Goal: Task Accomplishment & Management: Manage account settings

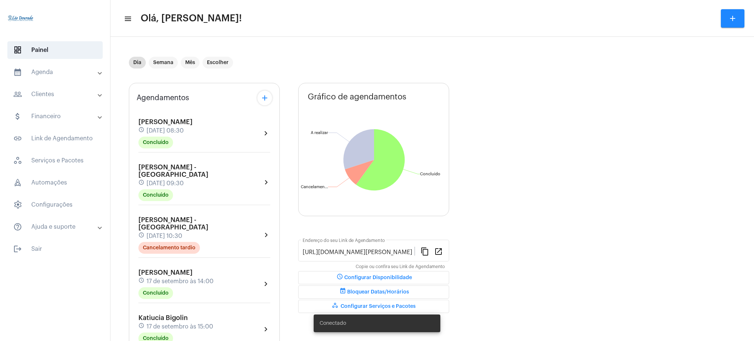
click at [78, 75] on mat-panel-title "calendar_month_outlined Agenda" at bounding box center [55, 72] width 85 height 9
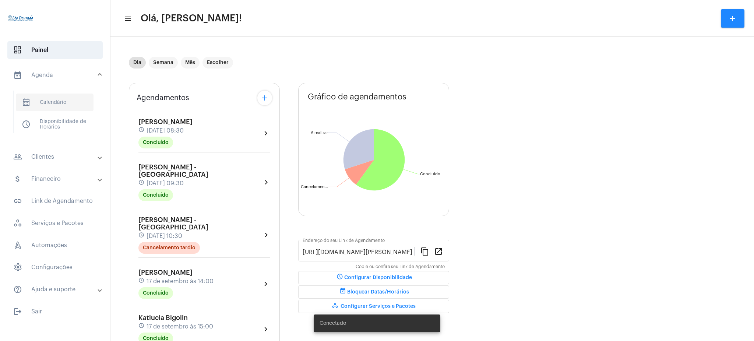
click at [78, 108] on span "calendar_month_outlined Calendário" at bounding box center [55, 102] width 78 height 18
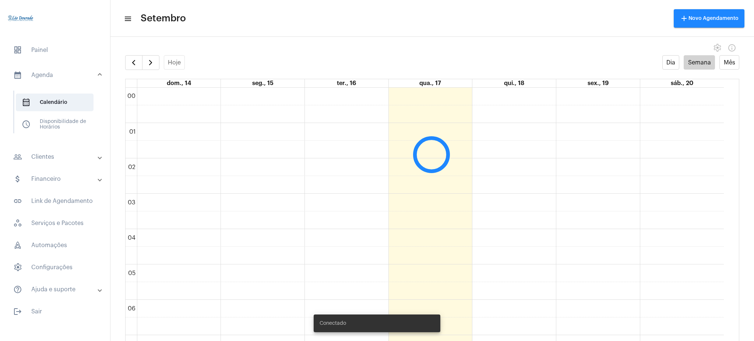
scroll to position [212, 0]
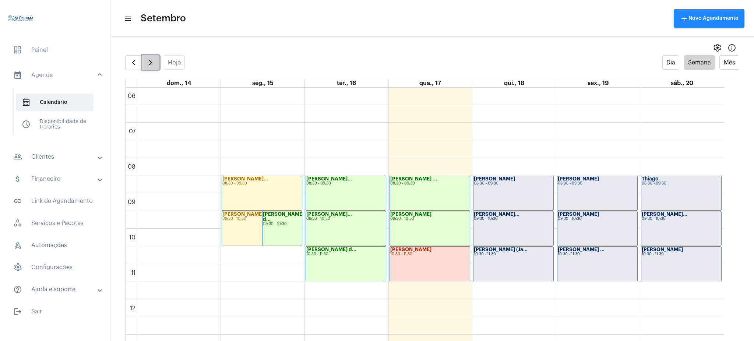
click at [151, 58] on span "button" at bounding box center [150, 62] width 9 height 9
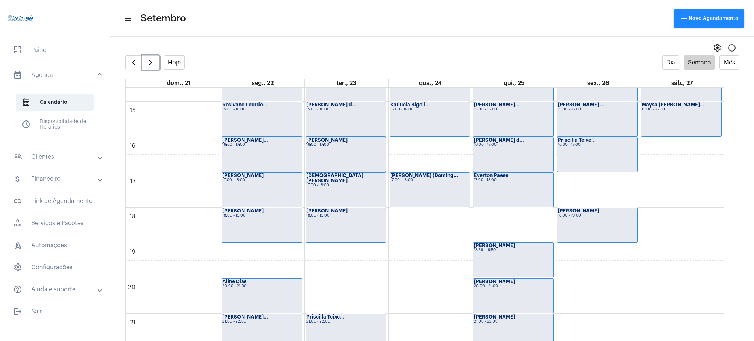
scroll to position [508, 0]
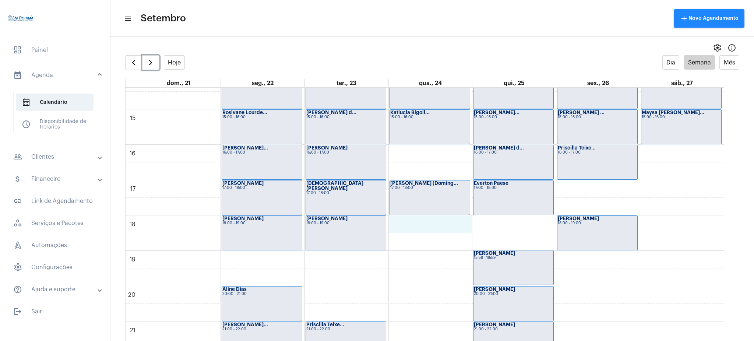
click at [397, 230] on div "00 01 02 03 04 05 06 07 08 09 10 11 12 13 14 15 16 17 18 19 20 21 22 23 [PERSON…" at bounding box center [424, 3] width 598 height 848
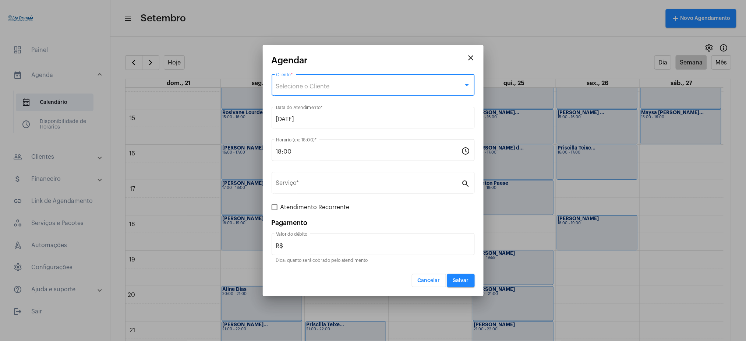
click at [287, 84] on span "Selecione o Cliente" at bounding box center [303, 87] width 54 height 6
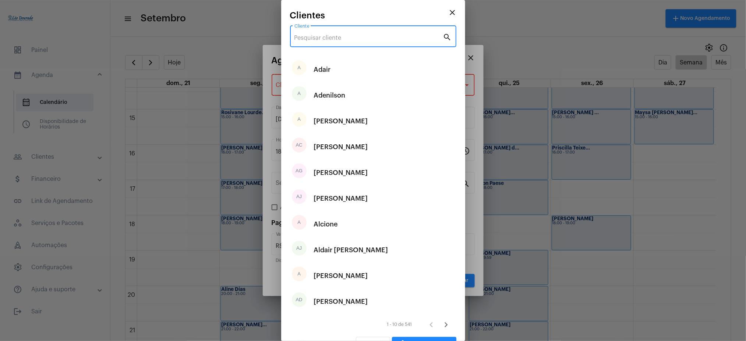
click at [321, 39] on input "Cliente" at bounding box center [368, 38] width 149 height 7
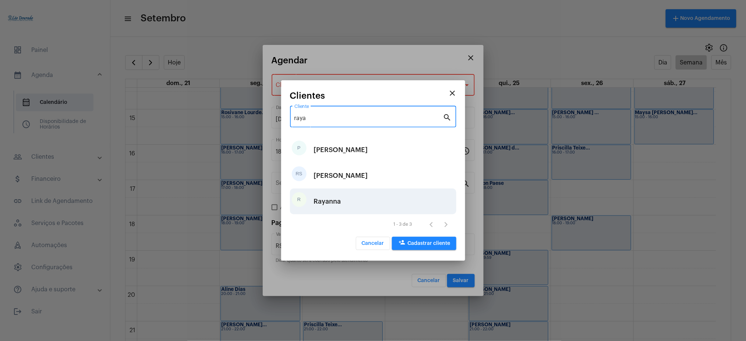
type input "raya"
click at [332, 198] on div "Rayanna" at bounding box center [327, 201] width 27 height 22
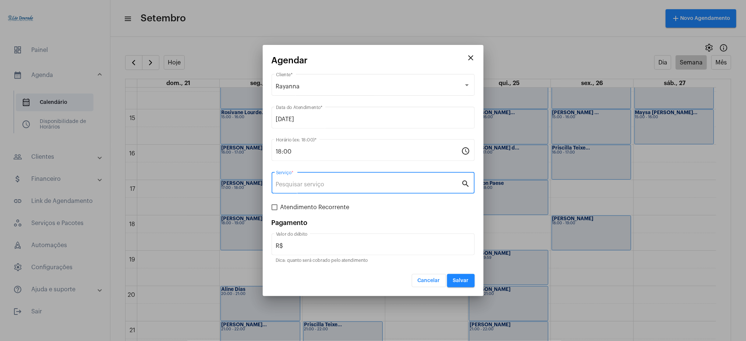
click at [315, 183] on input "Serviço *" at bounding box center [368, 184] width 185 height 7
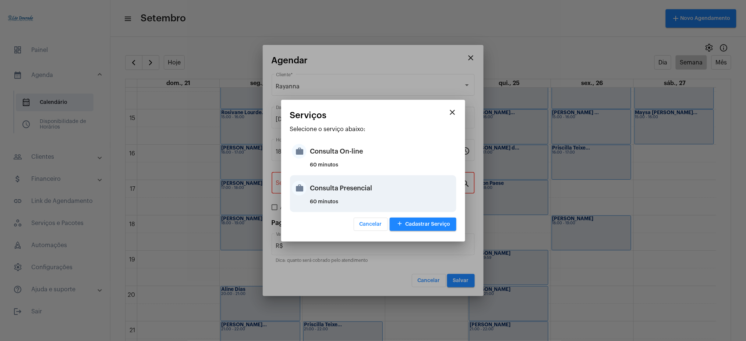
click at [368, 202] on div "60 minutos" at bounding box center [382, 204] width 144 height 11
type input "Consulta Presencial"
type input "R$ 150"
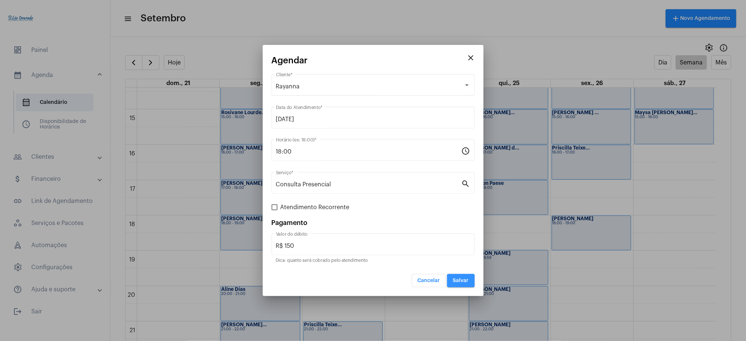
click at [463, 280] on span "Salvar" at bounding box center [461, 280] width 16 height 5
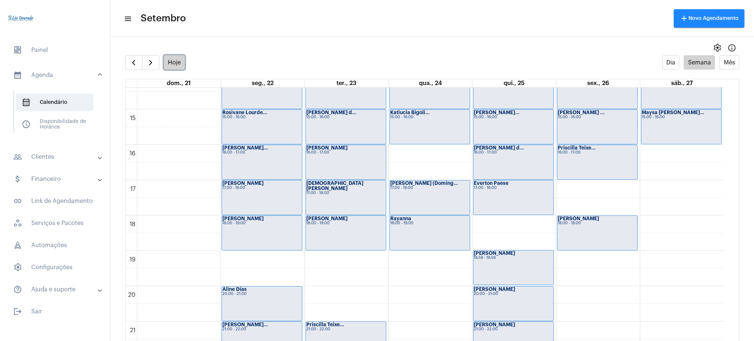
click at [173, 57] on button "Hoje" at bounding box center [174, 62] width 21 height 14
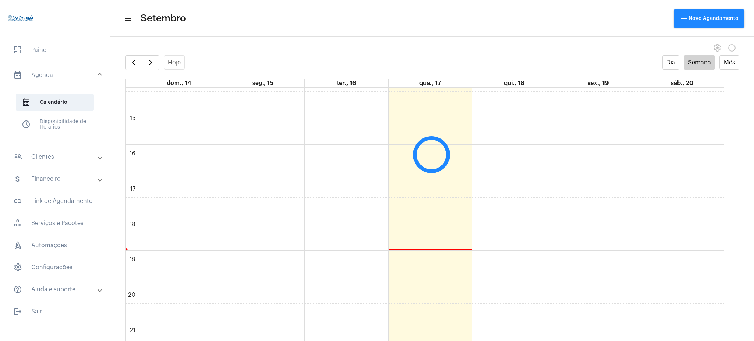
scroll to position [213, 0]
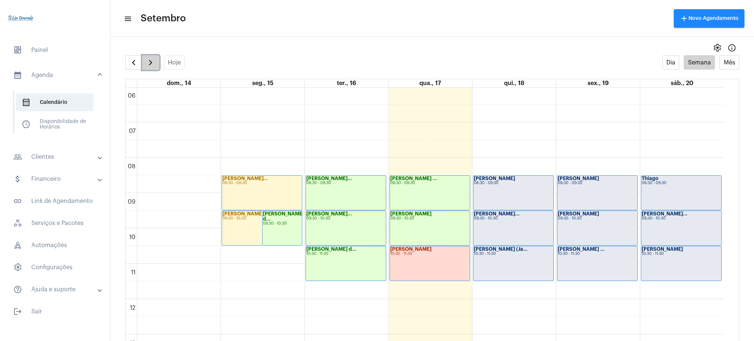
click at [150, 60] on span "button" at bounding box center [150, 62] width 9 height 9
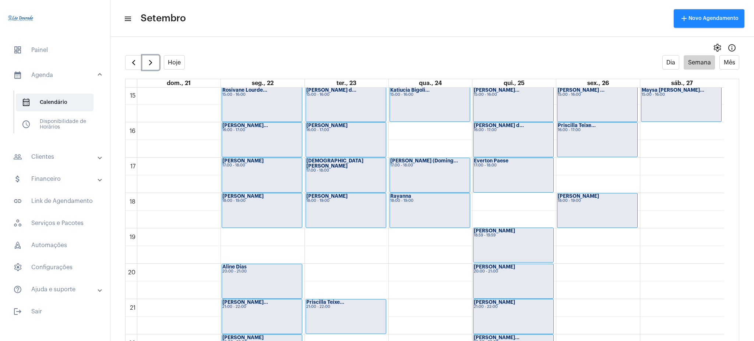
scroll to position [579, 0]
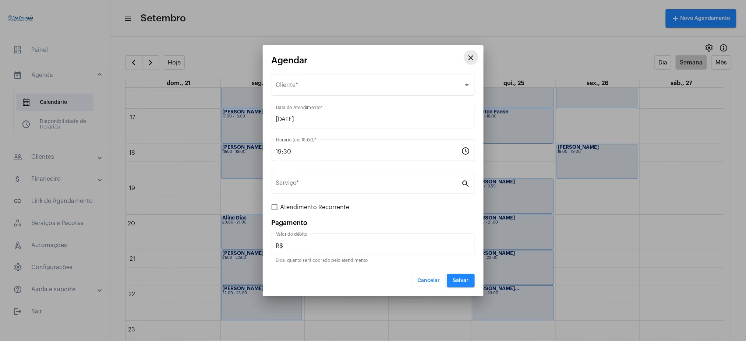
click at [471, 57] on mat-icon "close" at bounding box center [471, 57] width 9 height 9
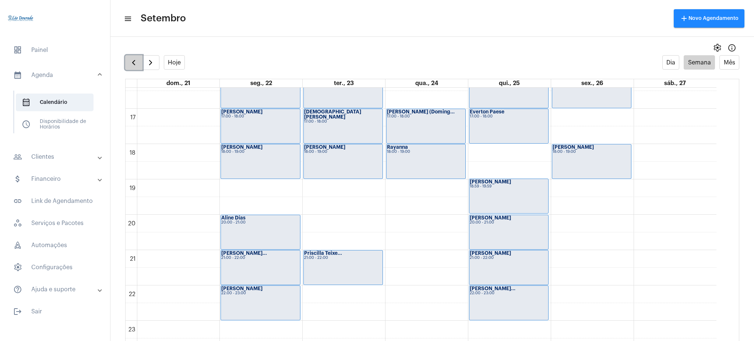
click at [139, 61] on button "button" at bounding box center [133, 62] width 17 height 15
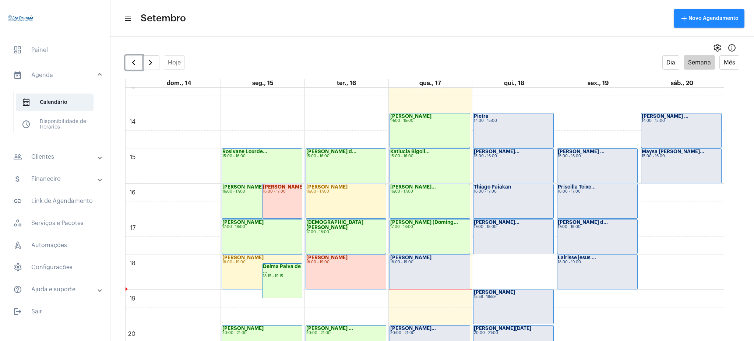
scroll to position [468, 0]
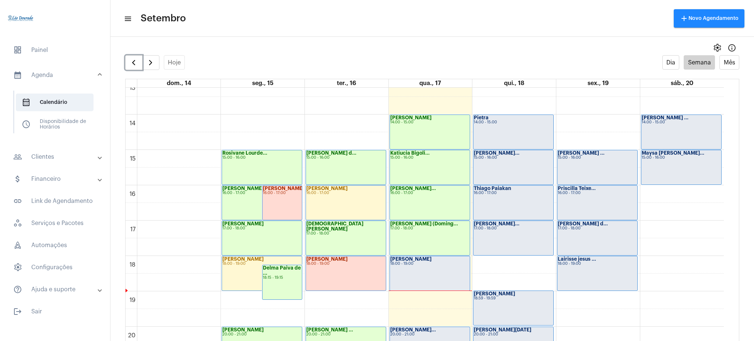
click at [406, 277] on div "[PERSON_NAME] 18:00 - 19:00" at bounding box center [430, 273] width 80 height 34
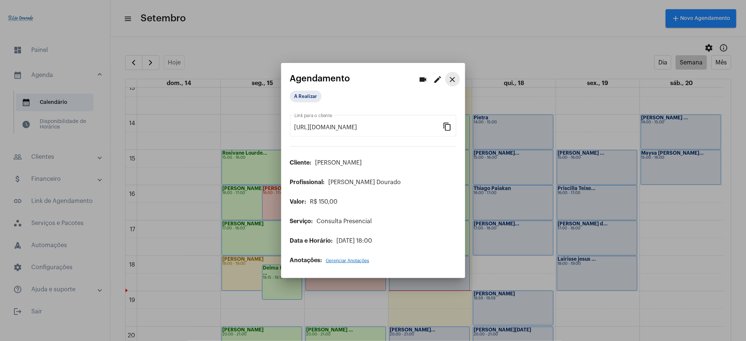
click at [452, 80] on mat-icon "close" at bounding box center [452, 79] width 9 height 9
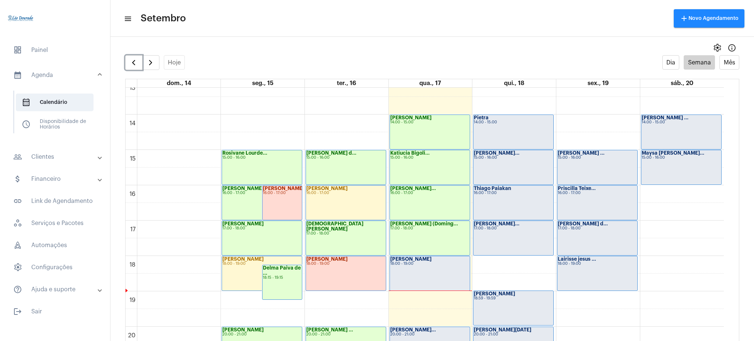
click at [413, 276] on div "[PERSON_NAME] 18:00 - 19:00" at bounding box center [430, 273] width 80 height 34
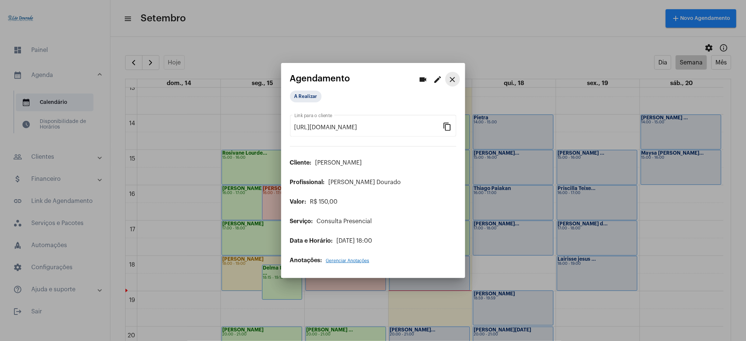
click at [454, 81] on mat-icon "close" at bounding box center [452, 79] width 9 height 9
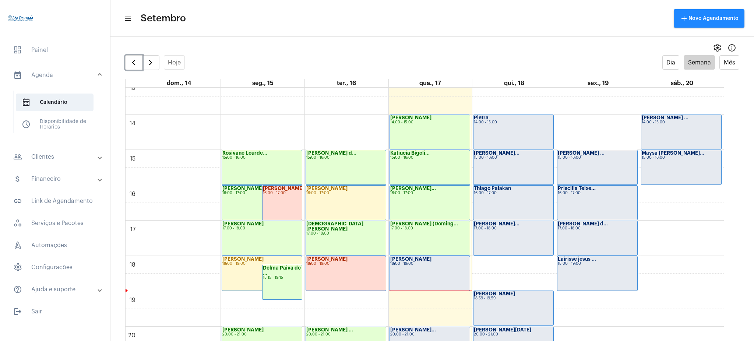
scroll to position [579, 0]
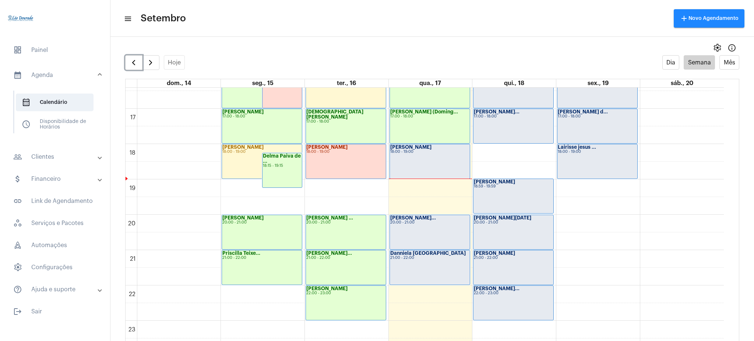
click at [430, 152] on div "18:00 - 19:00" at bounding box center [429, 152] width 79 height 4
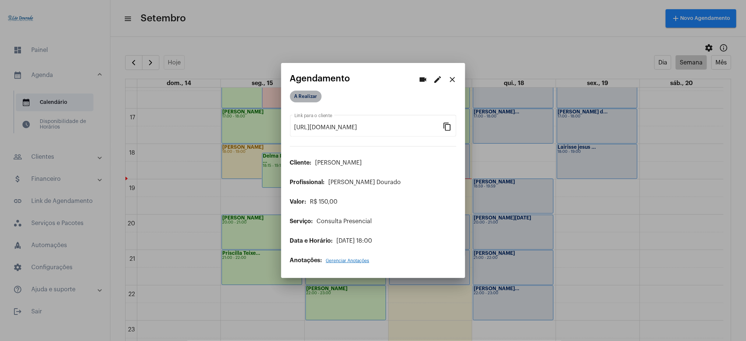
click at [317, 98] on mat-chip "A Realizar" at bounding box center [306, 97] width 32 height 12
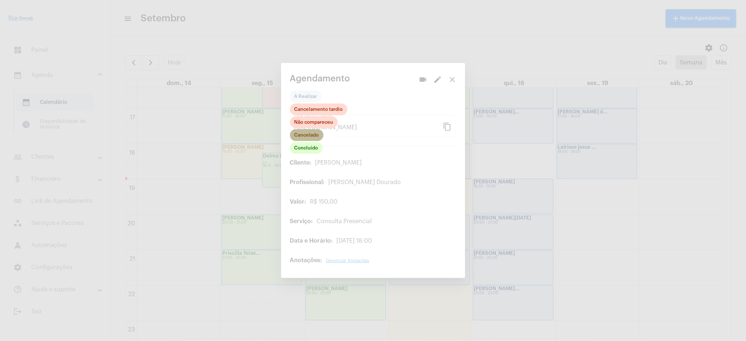
click at [310, 131] on mat-chip "Cancelado" at bounding box center [306, 135] width 33 height 12
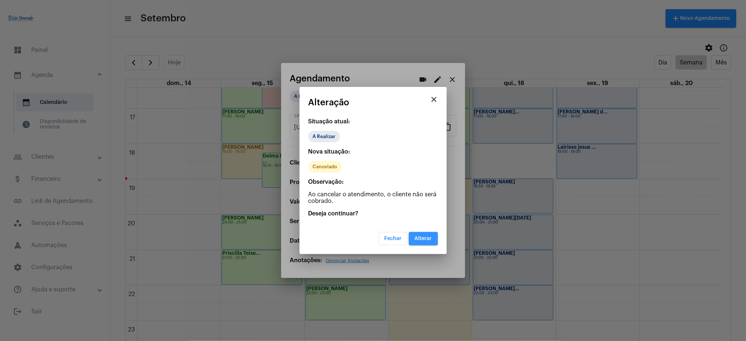
click at [417, 233] on button "Alterar" at bounding box center [423, 238] width 29 height 13
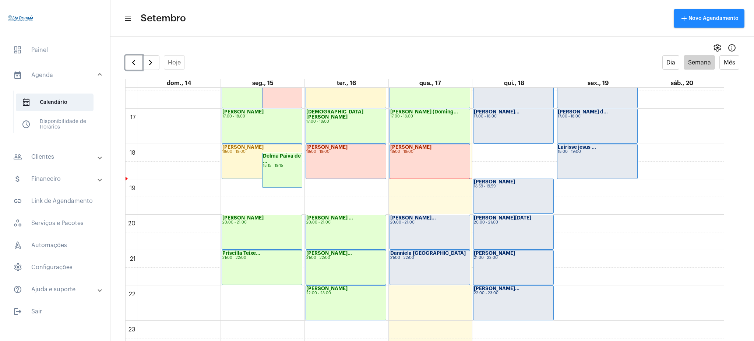
click at [419, 169] on div "[PERSON_NAME] 18:00 - 19:00" at bounding box center [430, 161] width 80 height 34
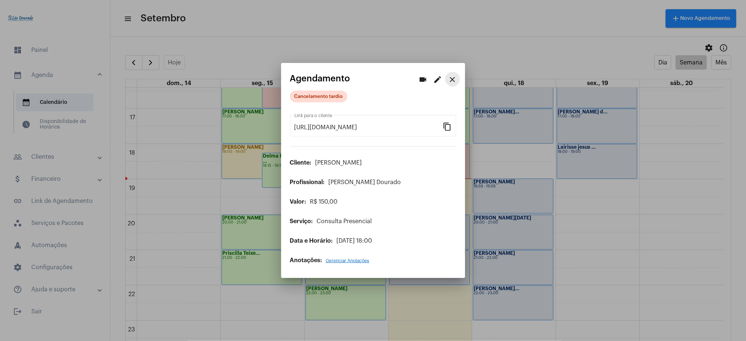
click at [453, 78] on mat-icon "close" at bounding box center [452, 79] width 9 height 9
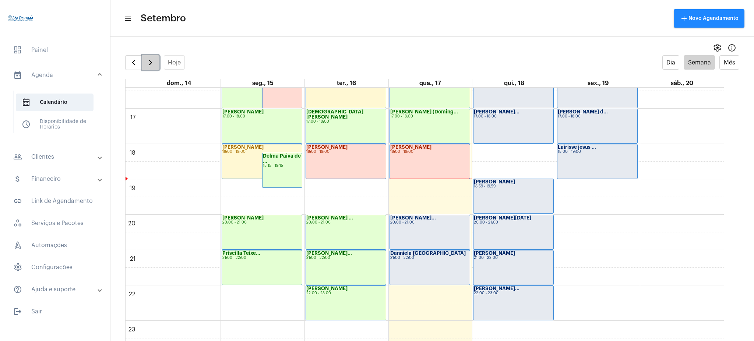
click at [152, 65] on span "button" at bounding box center [150, 62] width 9 height 9
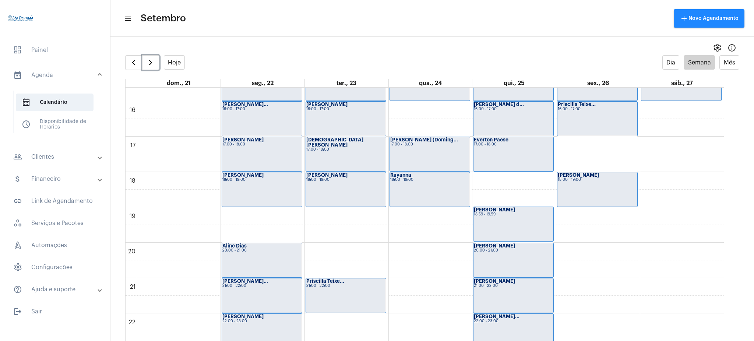
scroll to position [558, 0]
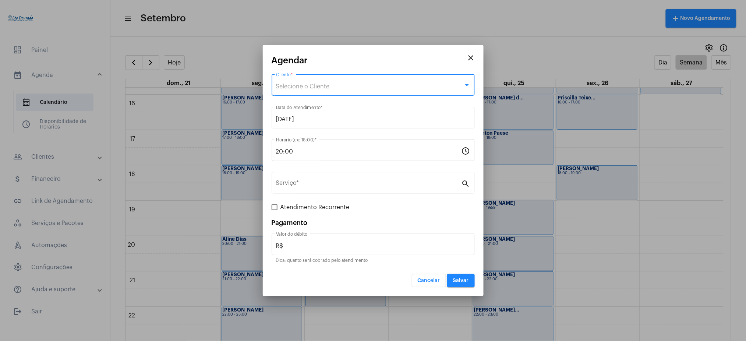
click at [293, 87] on span "Selecione o Cliente" at bounding box center [303, 87] width 54 height 6
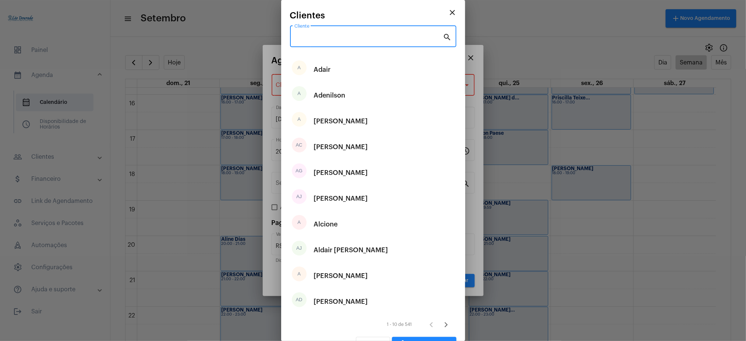
click at [319, 38] on input "Cliente" at bounding box center [368, 38] width 149 height 7
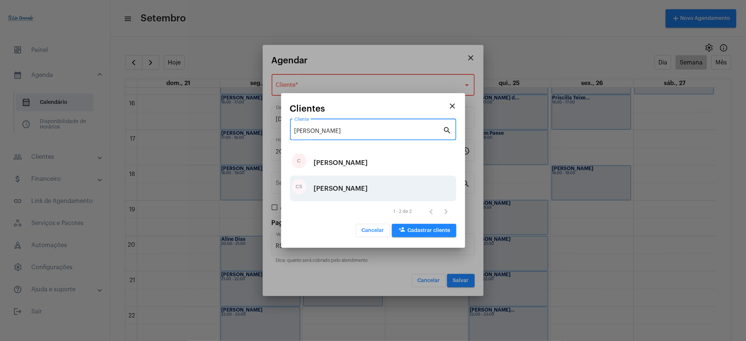
type input "[PERSON_NAME]"
click at [345, 188] on div "[PERSON_NAME]" at bounding box center [341, 188] width 54 height 22
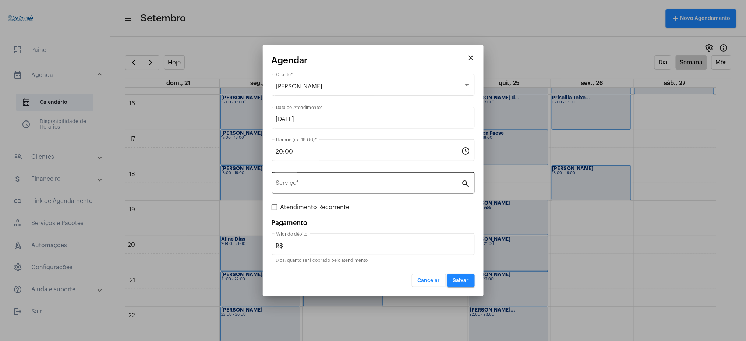
click at [344, 188] on div "Serviço *" at bounding box center [368, 181] width 185 height 23
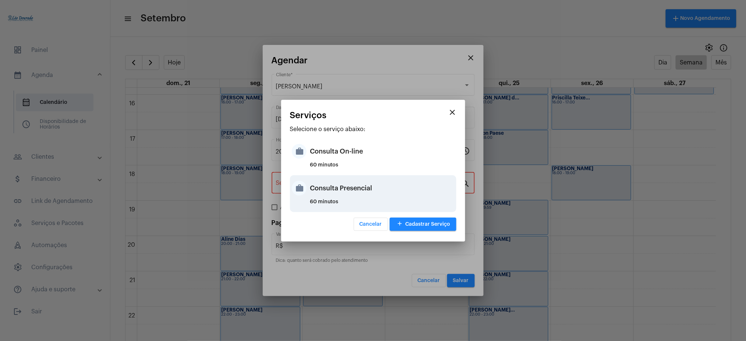
click at [348, 184] on div "Consulta Presencial" at bounding box center [382, 188] width 144 height 22
type input "Consulta Presencial"
type input "R$ 150"
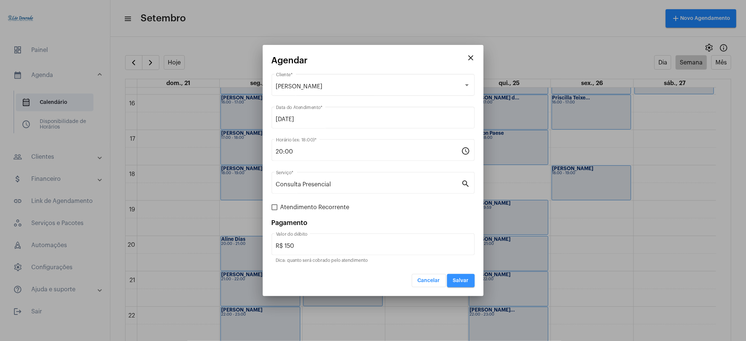
click at [463, 278] on span "Salvar" at bounding box center [461, 280] width 16 height 5
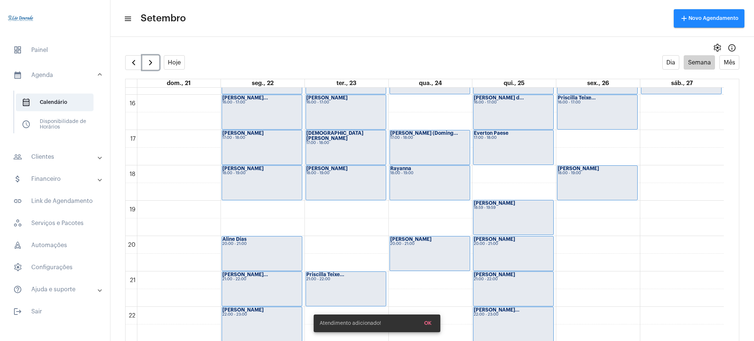
click at [437, 255] on div "[PERSON_NAME] 20:00 - 21:00" at bounding box center [430, 253] width 80 height 34
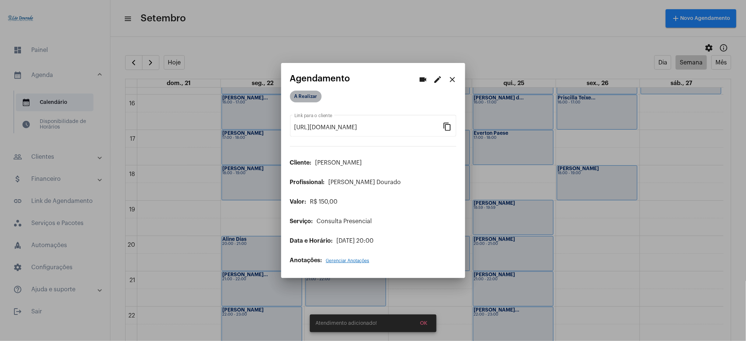
click at [299, 96] on mat-chip "A Realizar" at bounding box center [306, 97] width 32 height 12
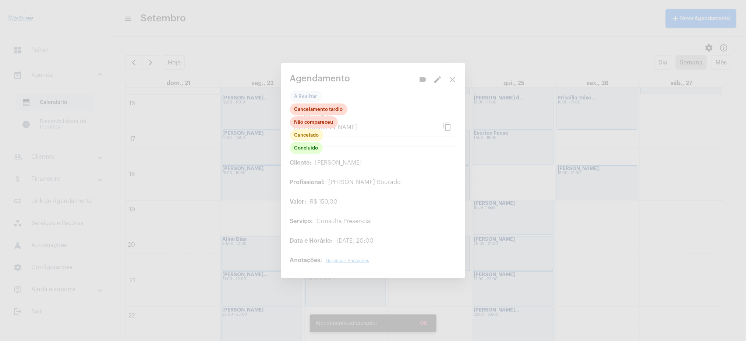
click at [453, 79] on div at bounding box center [373, 170] width 746 height 341
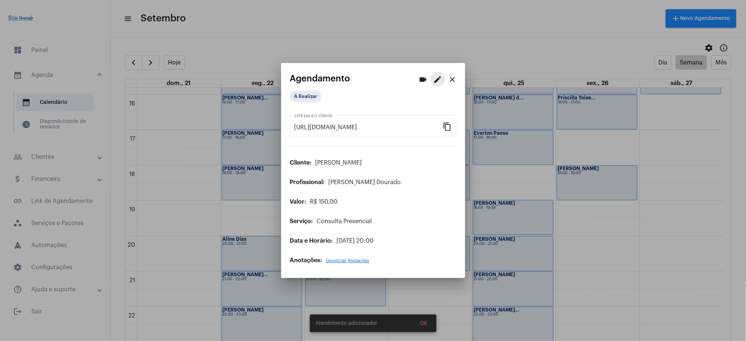
click at [442, 80] on mat-icon "edit" at bounding box center [437, 79] width 9 height 9
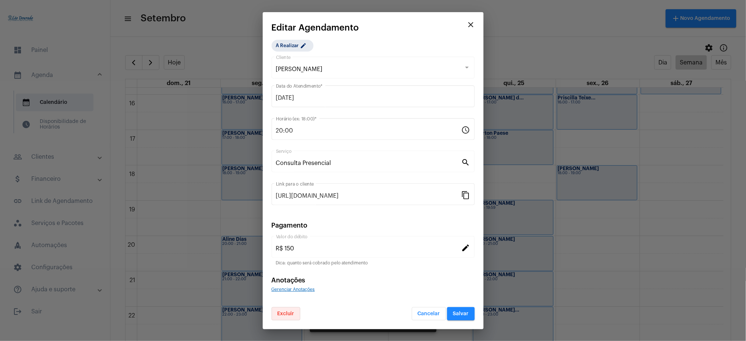
click at [289, 309] on button "Excluir" at bounding box center [286, 313] width 29 height 13
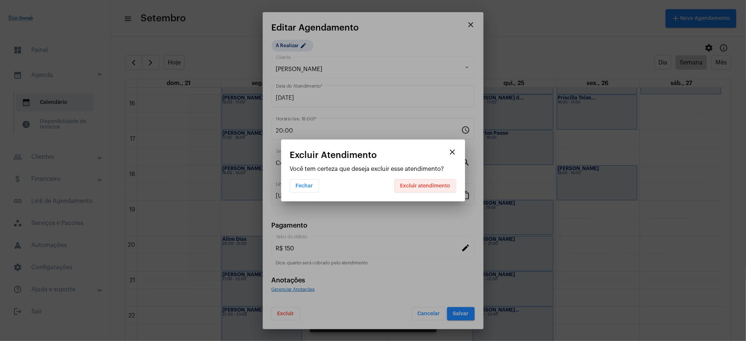
click at [423, 186] on span "Excluir atendimento" at bounding box center [425, 185] width 50 height 5
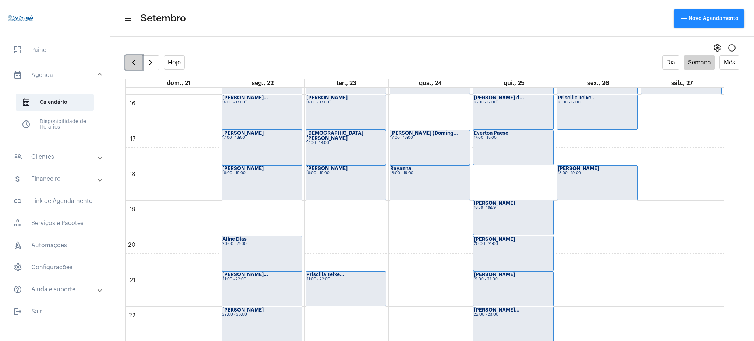
click at [131, 67] on button "button" at bounding box center [133, 62] width 17 height 15
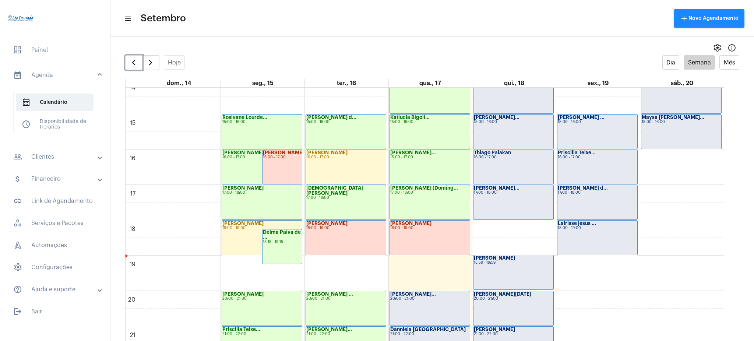
scroll to position [520, 0]
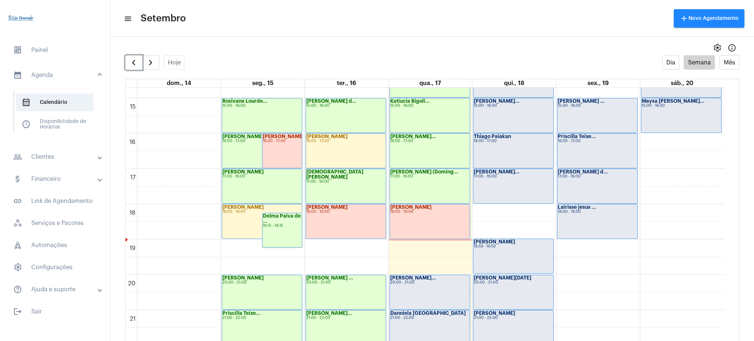
click at [416, 224] on div "[PERSON_NAME] 18:00 - 19:00" at bounding box center [430, 221] width 80 height 34
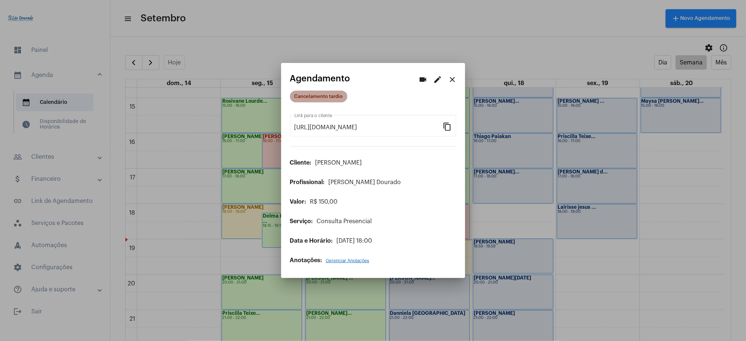
click at [312, 98] on mat-chip "Cancelamento tardio" at bounding box center [318, 97] width 57 height 12
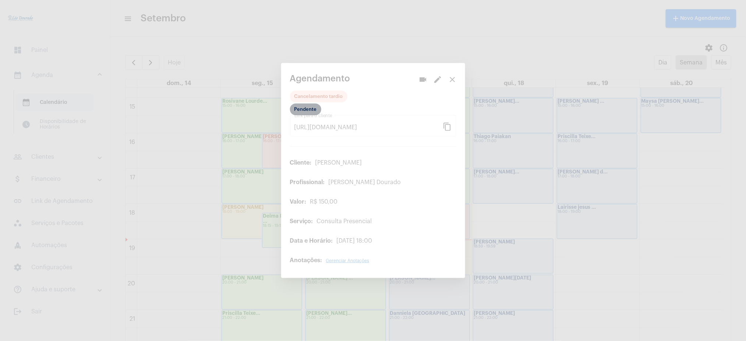
click at [308, 109] on mat-chip "Pendente" at bounding box center [305, 109] width 31 height 12
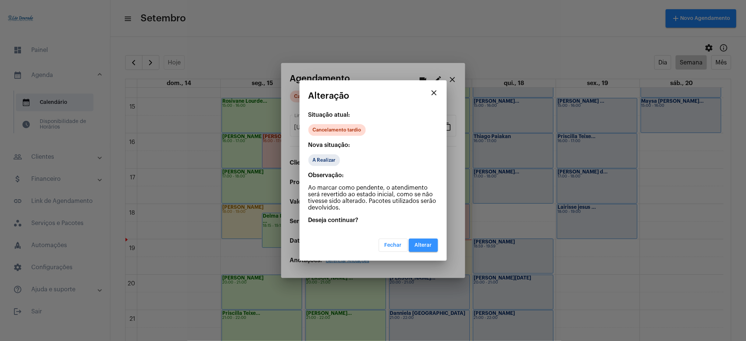
click at [429, 244] on span "Alterar" at bounding box center [423, 244] width 17 height 5
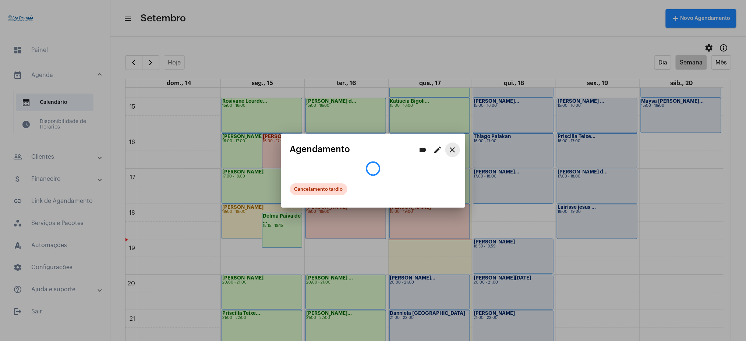
click at [452, 150] on mat-icon "close" at bounding box center [452, 149] width 9 height 9
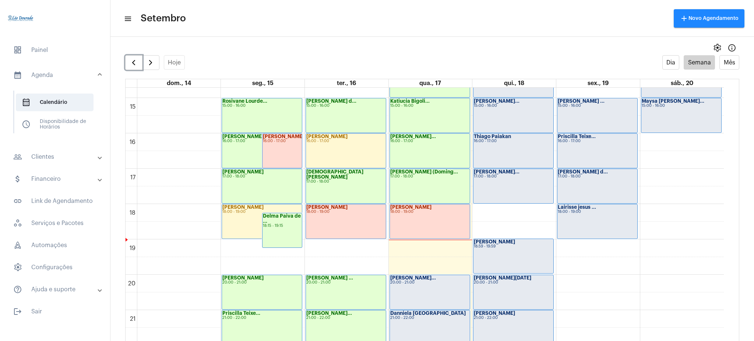
click at [430, 213] on div "18:00 - 19:00" at bounding box center [429, 212] width 79 height 4
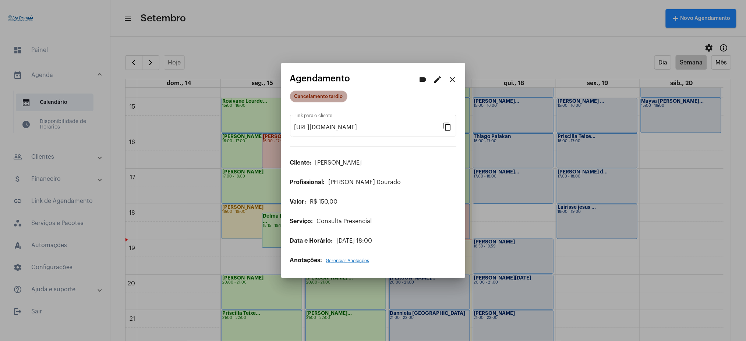
click at [308, 95] on mat-chip "Cancelamento tardio" at bounding box center [318, 97] width 57 height 12
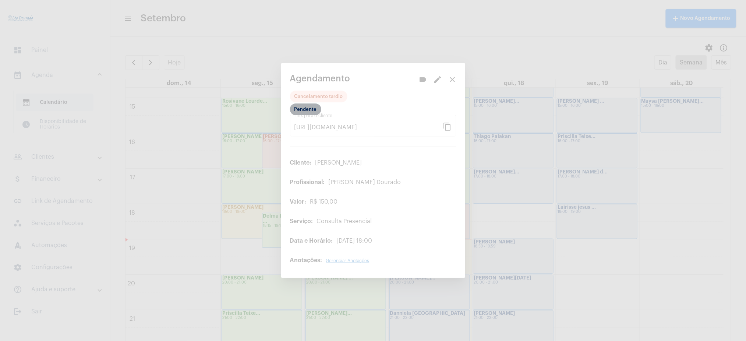
click at [303, 110] on mat-chip "Pendente" at bounding box center [305, 109] width 31 height 12
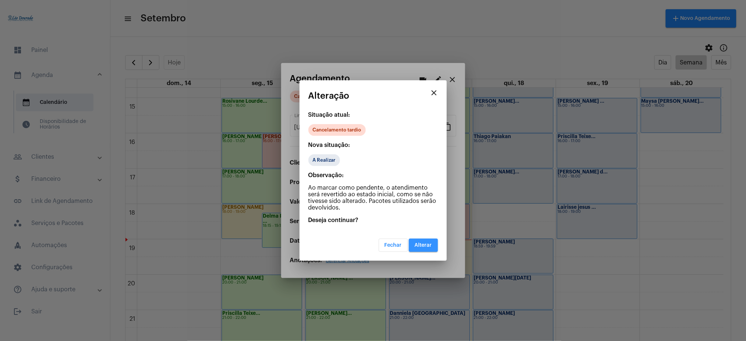
click at [419, 248] on button "Alterar" at bounding box center [423, 244] width 29 height 13
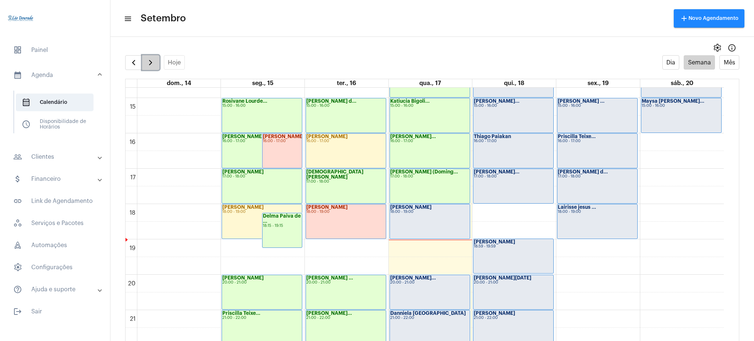
click at [153, 59] on span "button" at bounding box center [150, 62] width 9 height 9
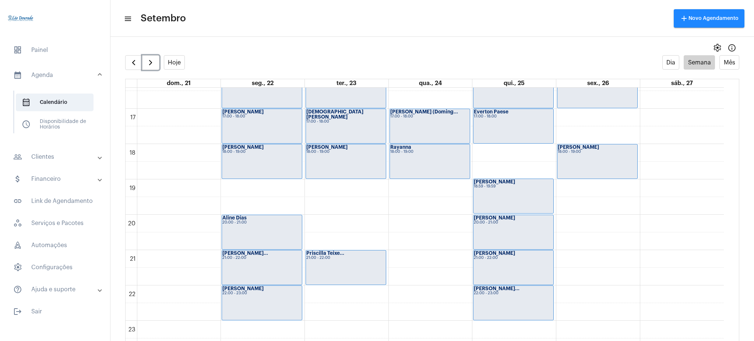
scroll to position [561, 0]
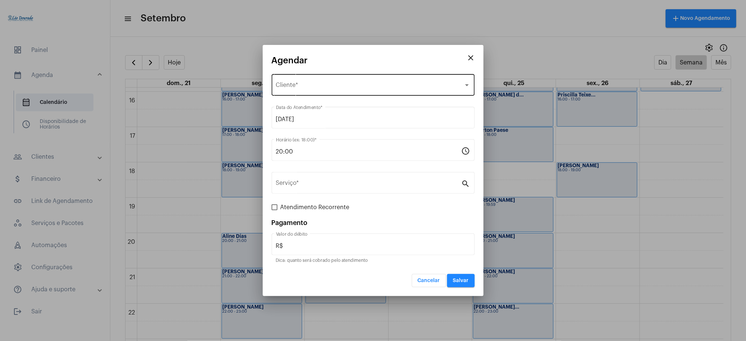
click at [315, 82] on div "Selecione o Cliente Cliente *" at bounding box center [373, 83] width 194 height 23
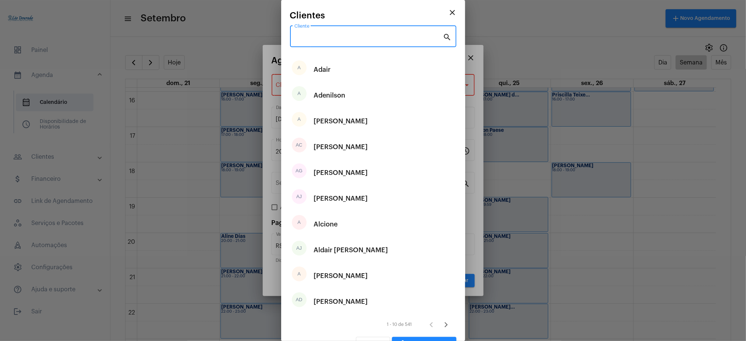
click at [323, 36] on input "Cliente" at bounding box center [368, 38] width 149 height 7
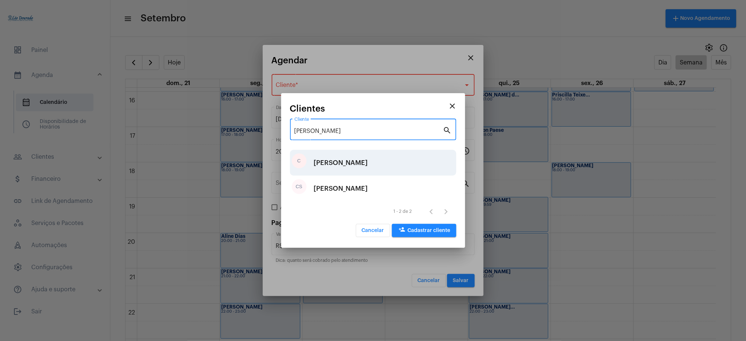
type input "[PERSON_NAME]"
click at [339, 162] on div "[PERSON_NAME]" at bounding box center [373, 163] width 166 height 26
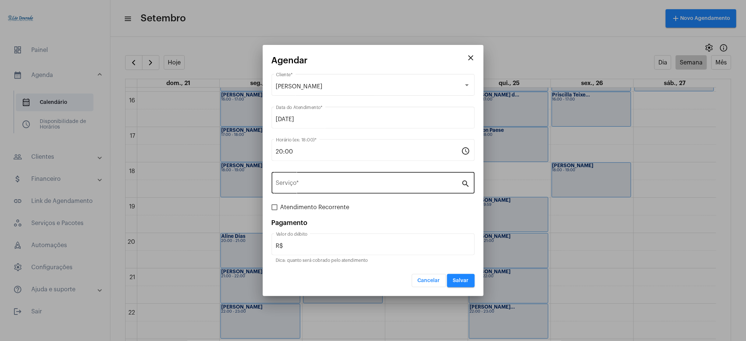
click at [297, 173] on div "Serviço *" at bounding box center [368, 181] width 185 height 23
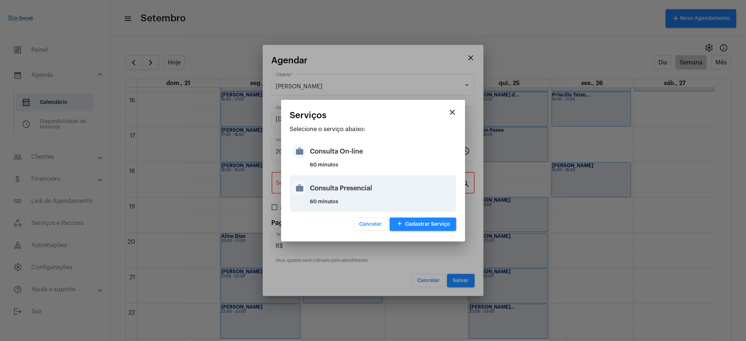
click at [366, 191] on div "Consulta Presencial" at bounding box center [382, 188] width 144 height 22
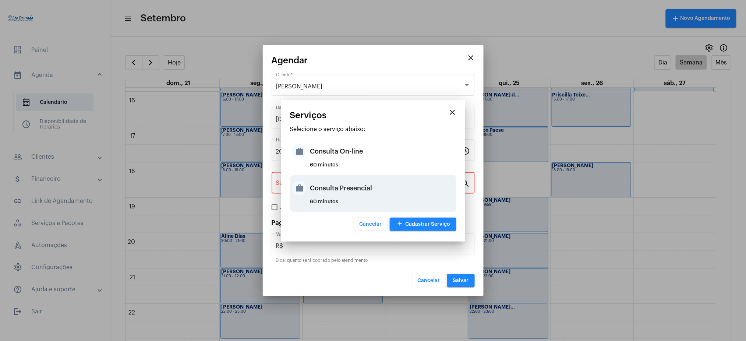
type input "Consulta Presencial"
type input "R$ 150"
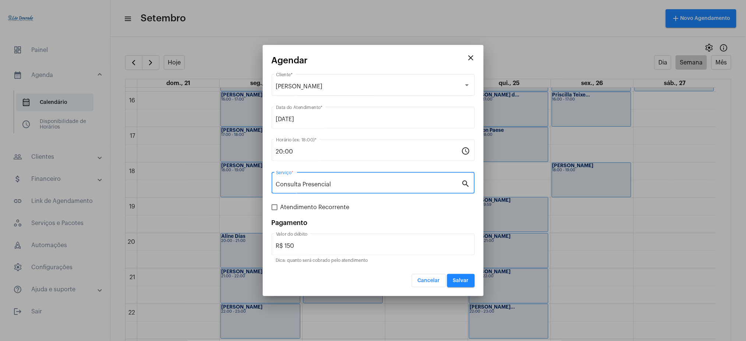
click at [462, 280] on span "Salvar" at bounding box center [461, 280] width 16 height 5
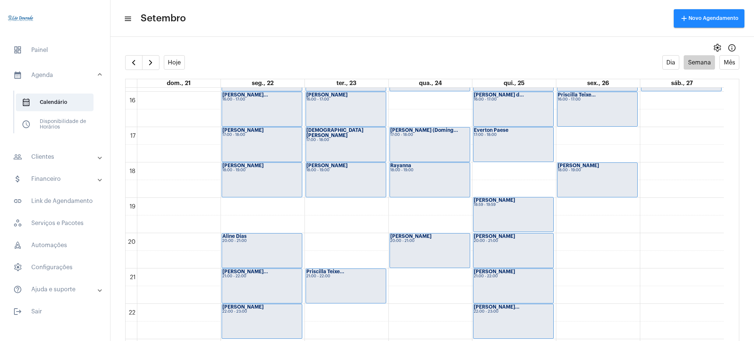
click at [57, 154] on mat-panel-title "people_outline Clientes" at bounding box center [55, 156] width 85 height 9
click at [62, 123] on span "people_outline Meus Clientes" at bounding box center [55, 126] width 78 height 18
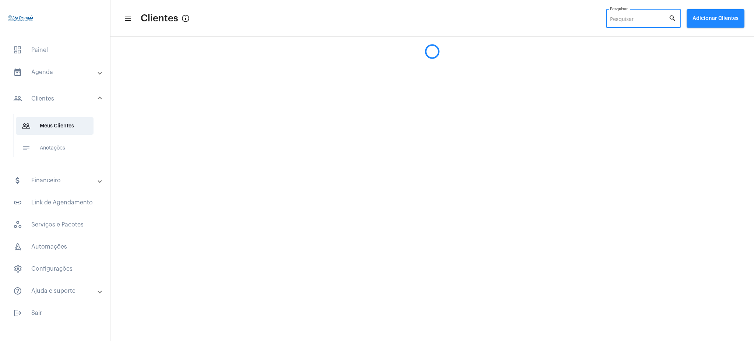
click at [626, 17] on input "Pesquisar" at bounding box center [639, 20] width 59 height 6
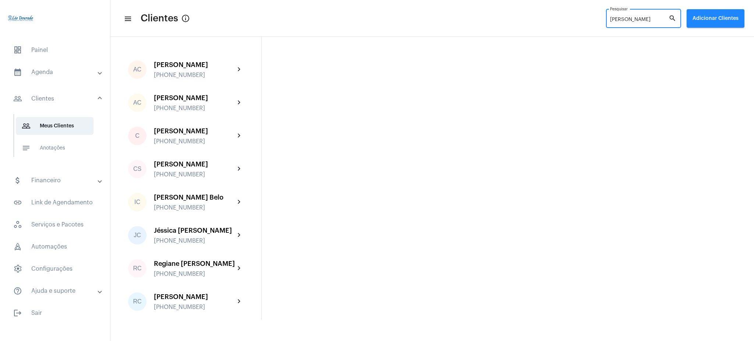
type input "[PERSON_NAME]"
click at [42, 75] on mat-panel-title "calendar_month_outlined Agenda" at bounding box center [55, 72] width 85 height 9
click at [57, 110] on span "calendar_month_outlined Calendário" at bounding box center [55, 102] width 78 height 18
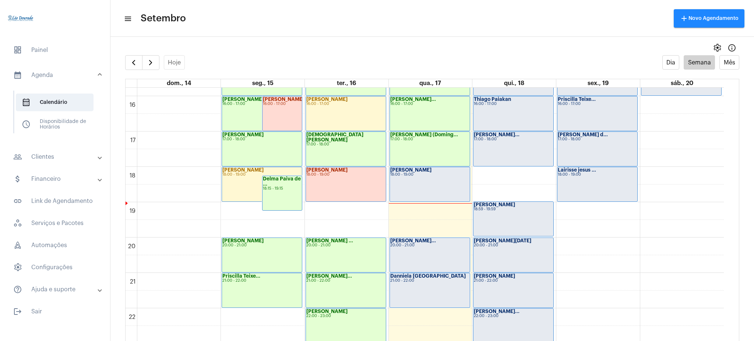
scroll to position [552, 0]
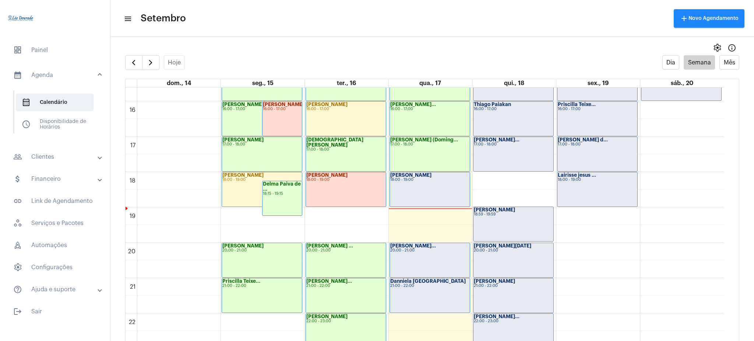
click at [407, 180] on div "18:00 - 19:00" at bounding box center [429, 180] width 79 height 4
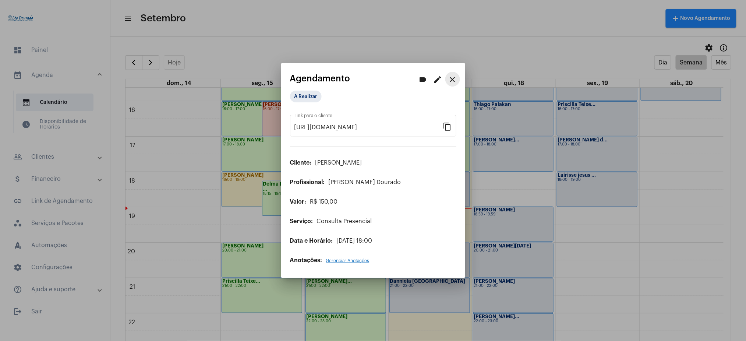
click at [454, 80] on mat-icon "close" at bounding box center [452, 79] width 9 height 9
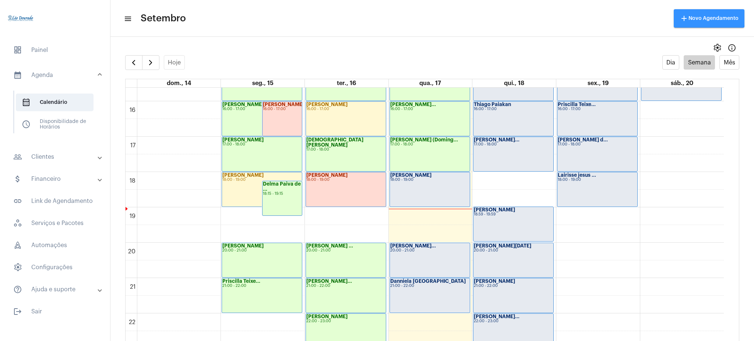
click at [696, 11] on button "add Novo Agendamento" at bounding box center [708, 18] width 71 height 18
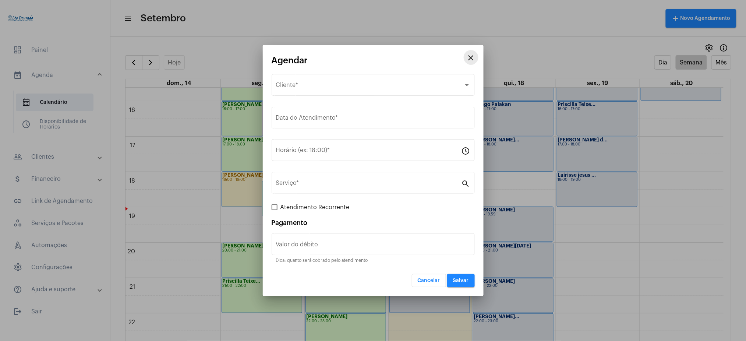
click at [470, 54] on mat-icon "close" at bounding box center [471, 57] width 9 height 9
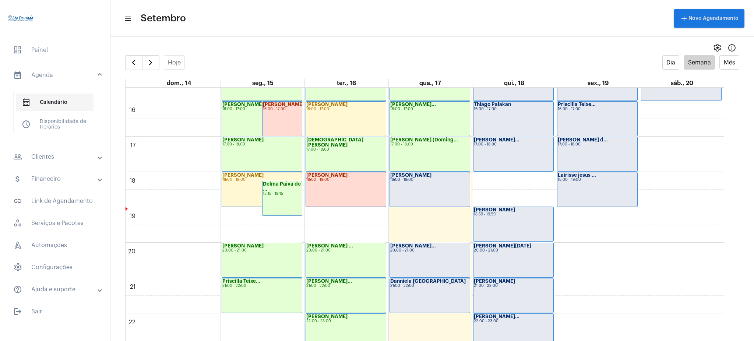
click at [68, 105] on span "calendar_month_outlined Calendário" at bounding box center [55, 102] width 78 height 18
click at [57, 49] on span "dashboard Painel" at bounding box center [54, 50] width 95 height 18
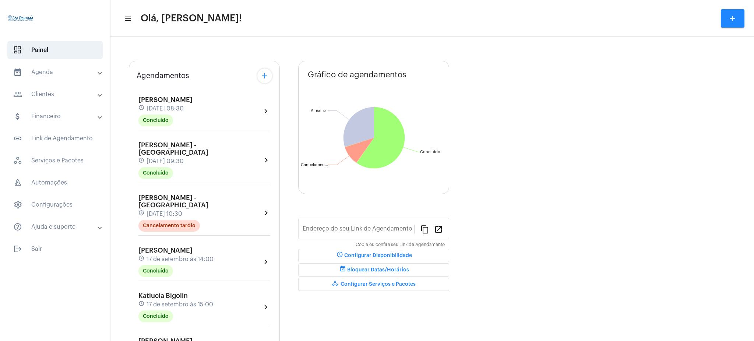
type input "[URL][DOMAIN_NAME][PERSON_NAME]"
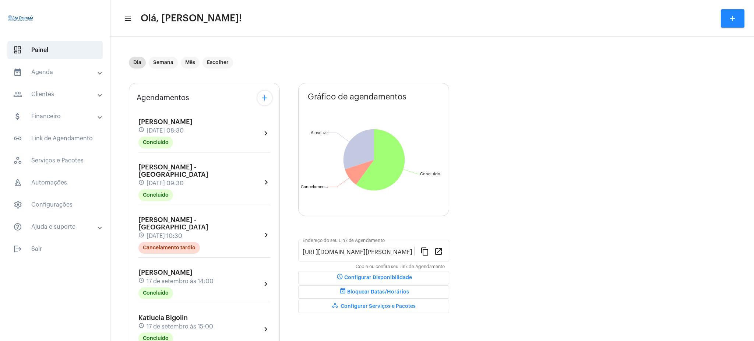
click at [74, 73] on mat-panel-title "calendar_month_outlined Agenda" at bounding box center [55, 72] width 85 height 9
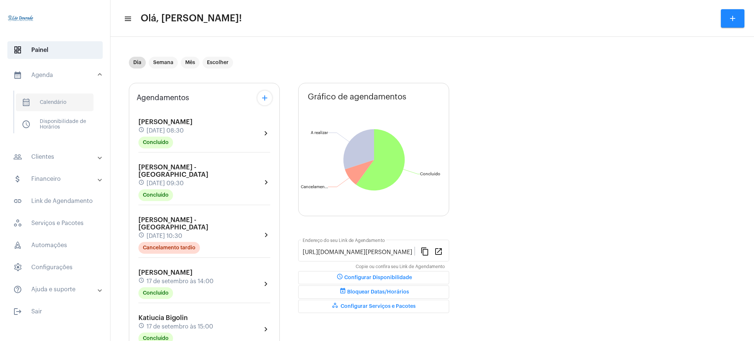
click at [75, 102] on span "calendar_month_outlined Calendário" at bounding box center [55, 102] width 78 height 18
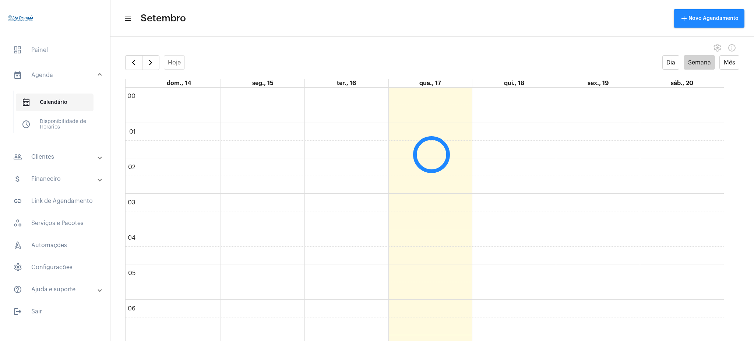
scroll to position [212, 0]
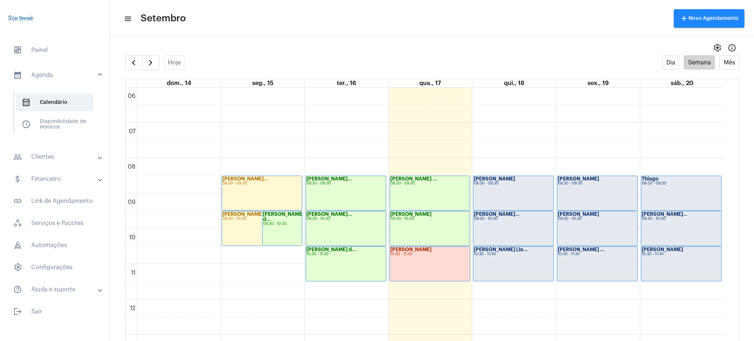
drag, startPoint x: 723, startPoint y: 167, endPoint x: 731, endPoint y: 174, distance: 11.2
click at [731, 174] on div "00 01 02 03 04 05 06 07 08 09 10 11 12 13 14 15 16 17 18 19 20 21 22 23 [PERSON…" at bounding box center [431, 221] width 613 height 267
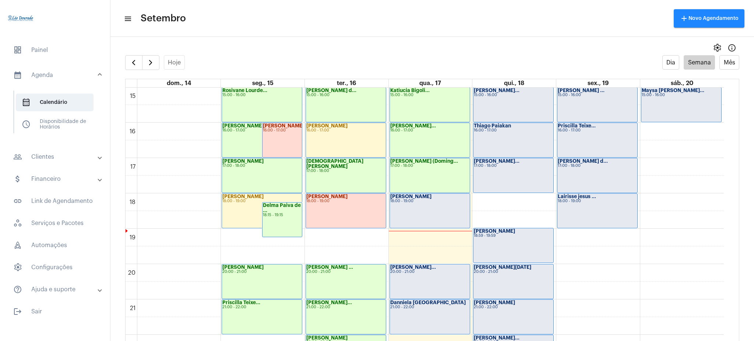
scroll to position [515, 0]
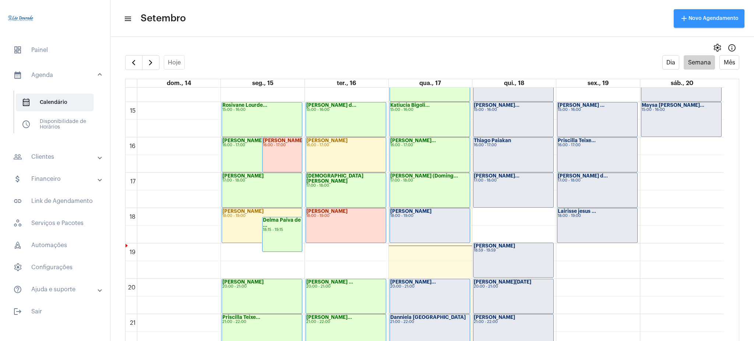
click at [690, 19] on span "add Novo Agendamento" at bounding box center [708, 18] width 59 height 5
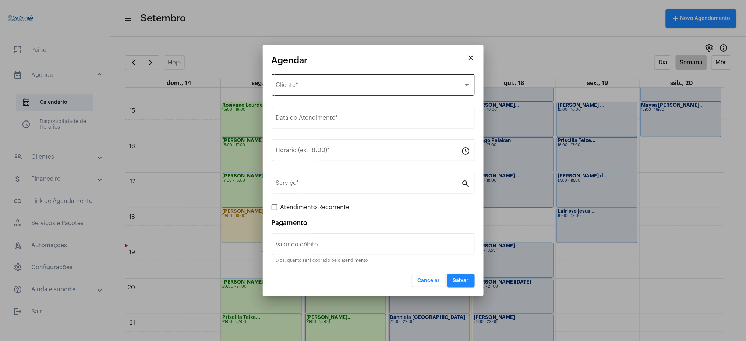
click at [333, 91] on div "Selecione o Cliente Cliente *" at bounding box center [373, 83] width 194 height 23
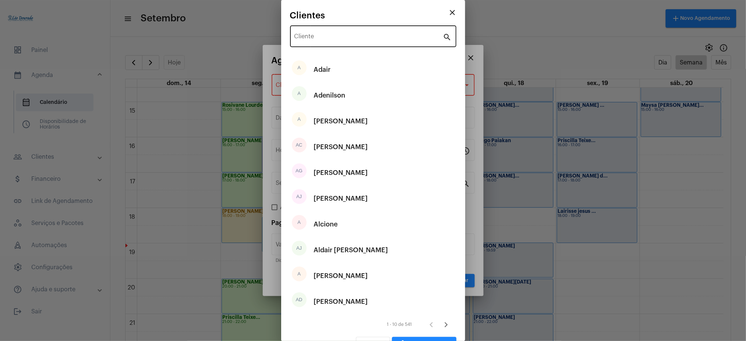
click at [322, 32] on div "Cliente" at bounding box center [368, 35] width 149 height 23
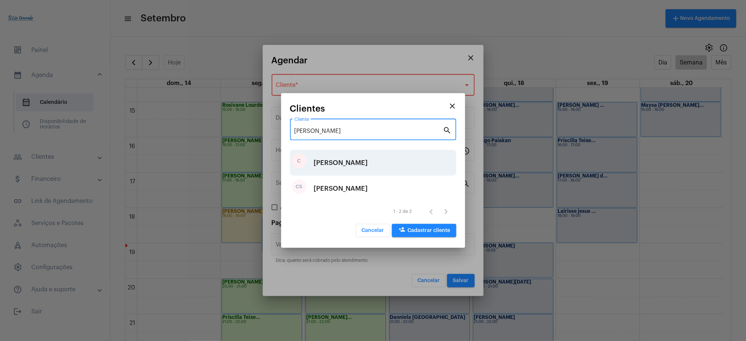
type input "[PERSON_NAME]"
click at [321, 163] on div "[PERSON_NAME]" at bounding box center [341, 163] width 54 height 22
type input "R$"
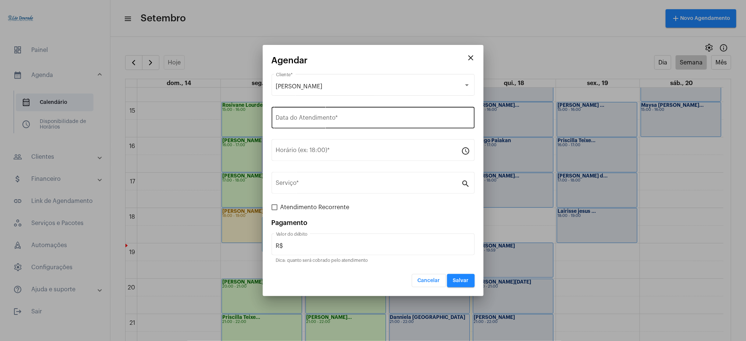
click at [327, 110] on div "Data do Atendimento *" at bounding box center [373, 116] width 194 height 23
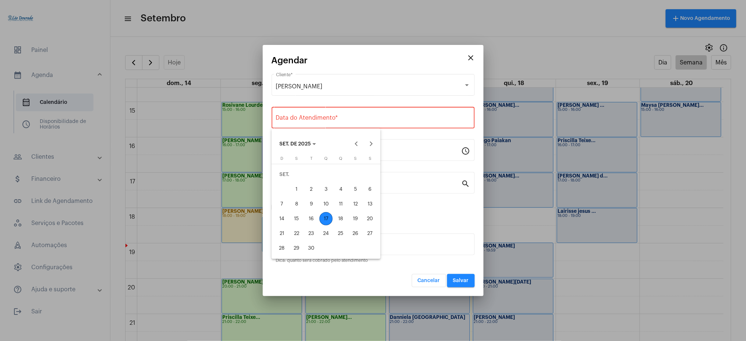
click at [324, 217] on div "17" at bounding box center [325, 218] width 13 height 13
type input "[DATE]"
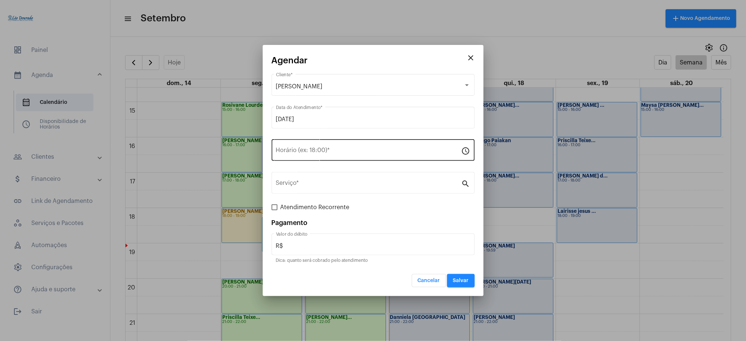
click at [324, 143] on div "Horário (ex: 18:00) *" at bounding box center [368, 149] width 185 height 23
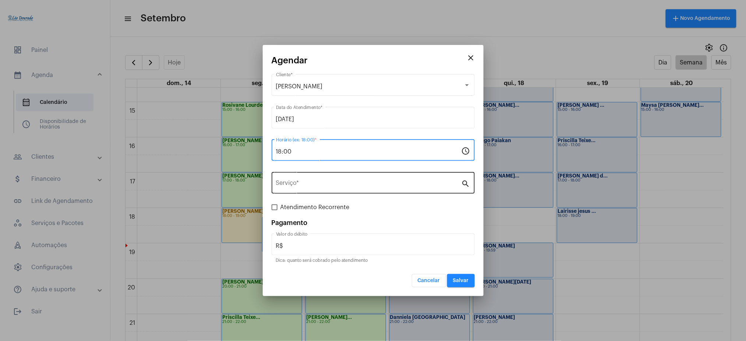
type input "18:00"
click at [313, 180] on div "Serviço *" at bounding box center [368, 181] width 185 height 23
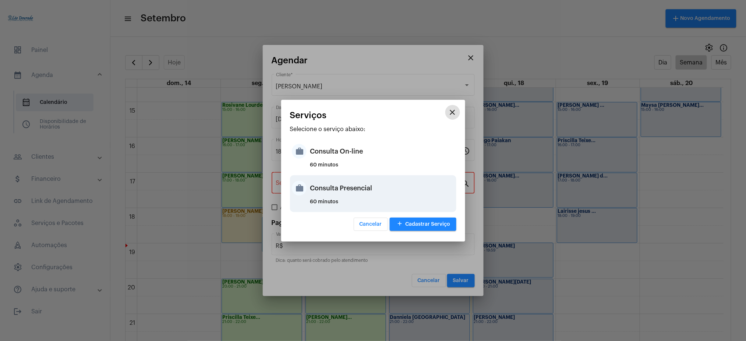
click at [332, 192] on div "Consulta Presencial" at bounding box center [382, 188] width 144 height 22
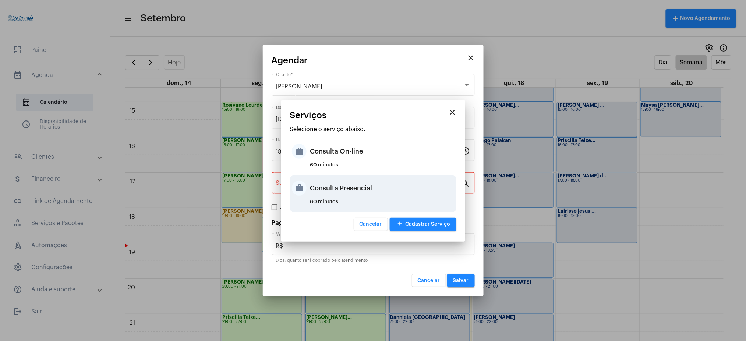
type input "Consulta Presencial"
type input "R$ 150"
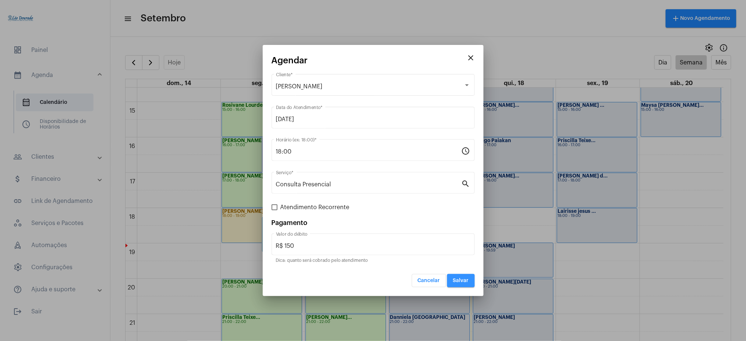
click at [457, 275] on button "Salvar" at bounding box center [461, 280] width 28 height 13
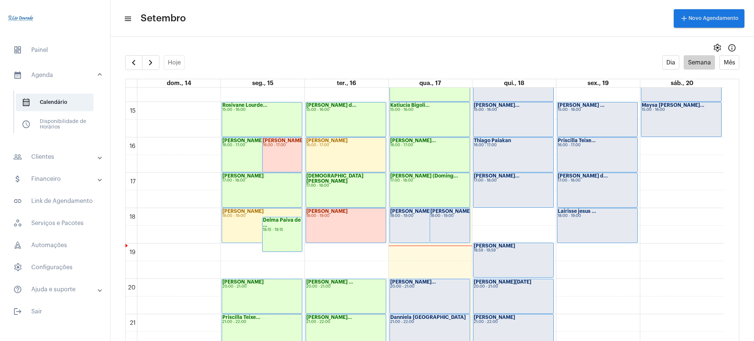
click at [410, 221] on div "[PERSON_NAME] 18:00 - 19:00" at bounding box center [430, 225] width 80 height 34
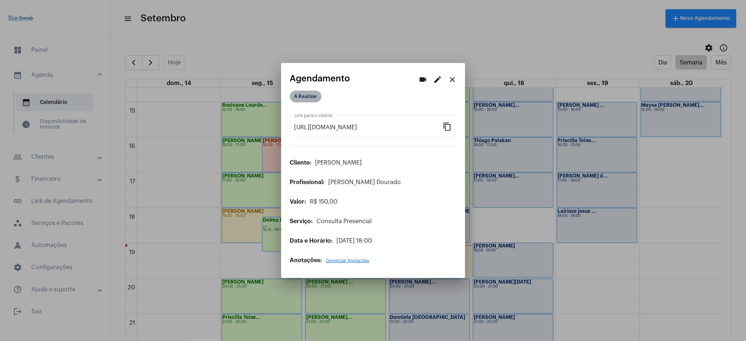
click at [299, 100] on mat-chip "A Realizar" at bounding box center [306, 97] width 32 height 12
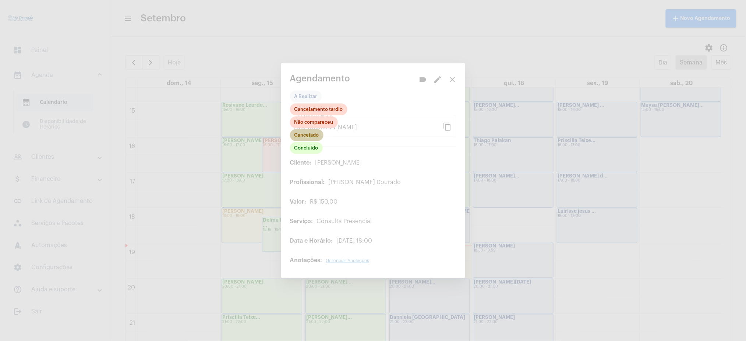
click at [315, 132] on mat-chip "Cancelado" at bounding box center [306, 135] width 33 height 12
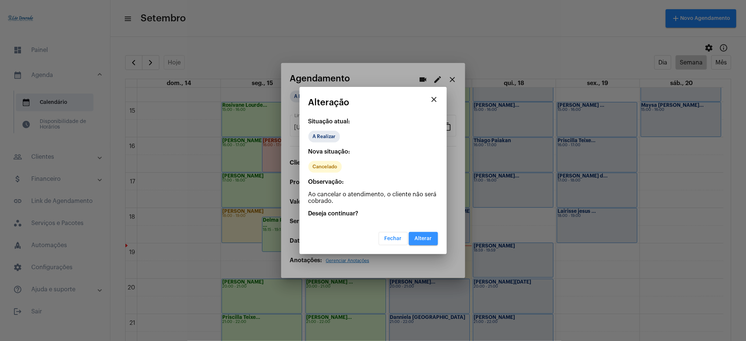
click at [419, 240] on span "Alterar" at bounding box center [423, 238] width 17 height 5
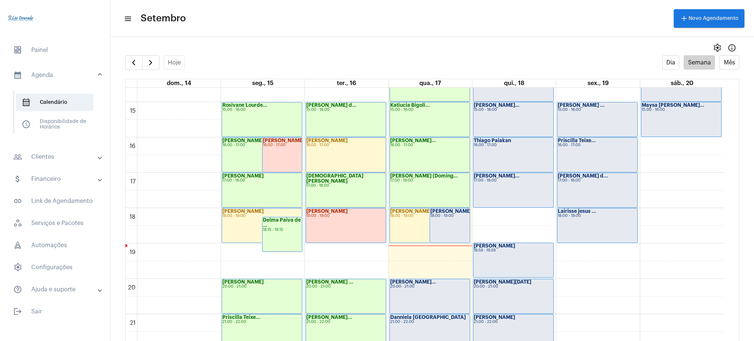
click at [410, 232] on div "[PERSON_NAME] 18:00 - 19:00" at bounding box center [430, 225] width 80 height 34
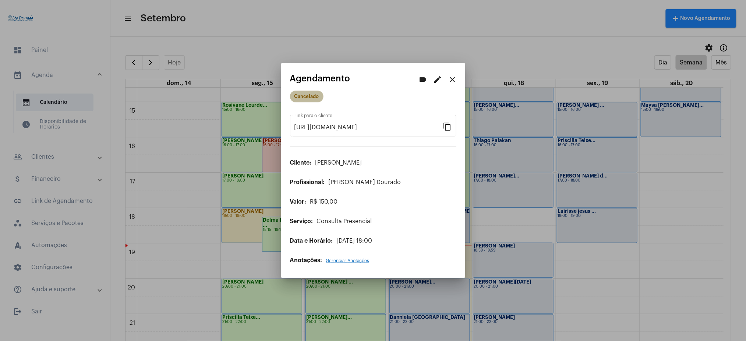
click at [295, 95] on mat-chip "Cancelado" at bounding box center [306, 97] width 33 height 12
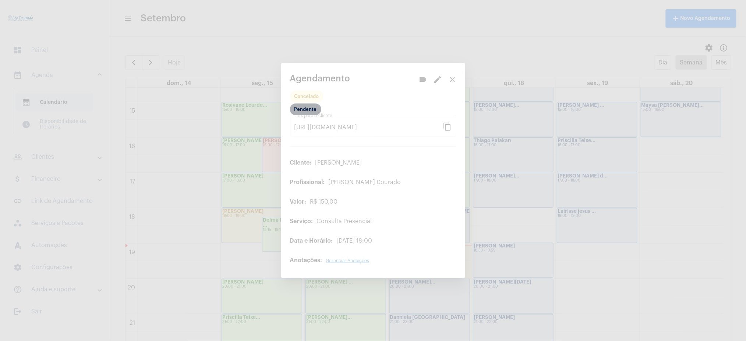
click at [301, 109] on mat-chip "Pendente" at bounding box center [305, 109] width 31 height 12
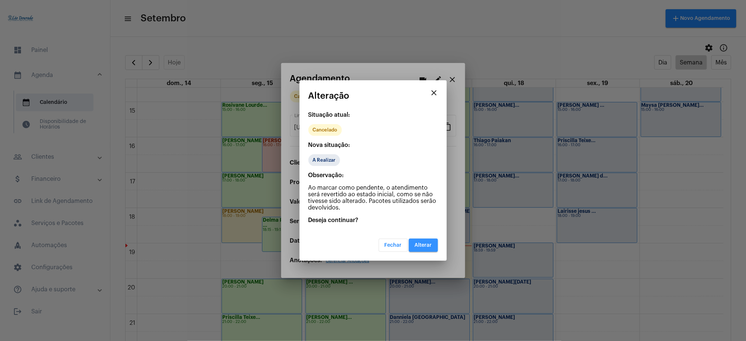
click at [428, 244] on span "Alterar" at bounding box center [423, 244] width 17 height 5
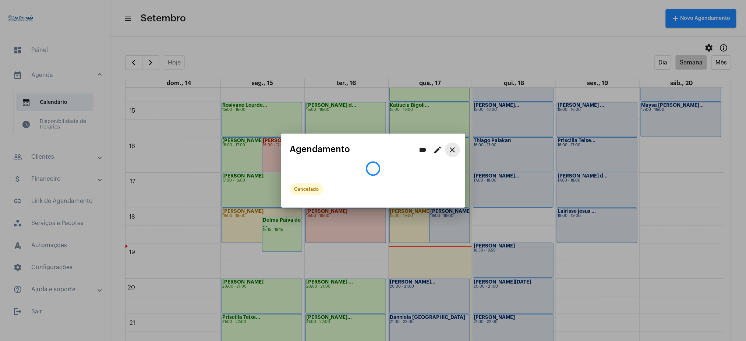
click at [453, 151] on mat-icon "close" at bounding box center [452, 149] width 9 height 9
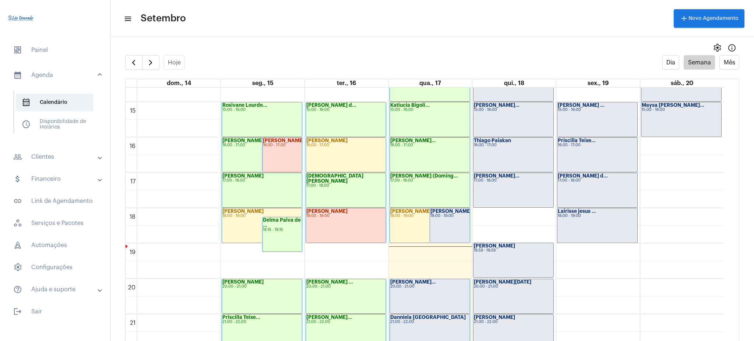
click at [399, 240] on div "[PERSON_NAME] 18:00 - 19:00" at bounding box center [430, 225] width 80 height 34
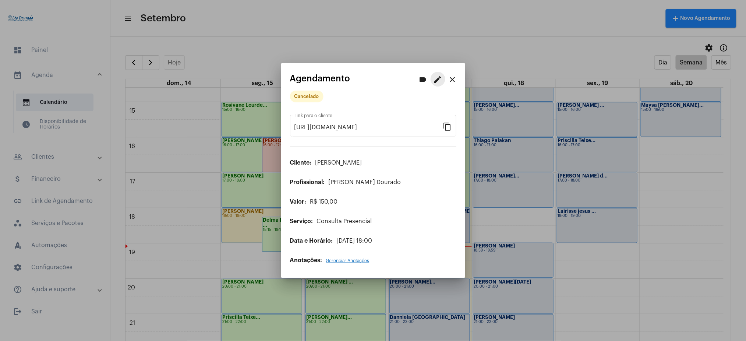
click at [434, 81] on mat-icon "edit" at bounding box center [437, 79] width 9 height 9
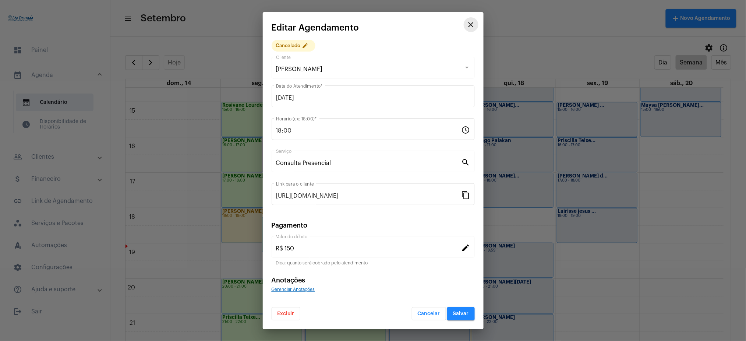
click at [466, 26] on button "close" at bounding box center [471, 24] width 15 height 15
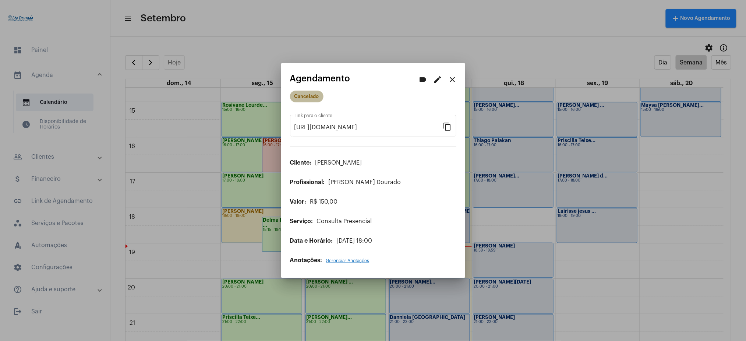
click at [320, 93] on mat-chip "Cancelado" at bounding box center [306, 97] width 33 height 12
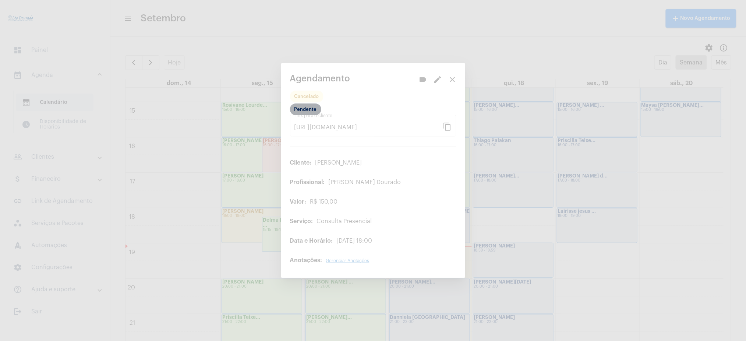
click at [308, 112] on mat-chip "Pendente" at bounding box center [305, 109] width 31 height 12
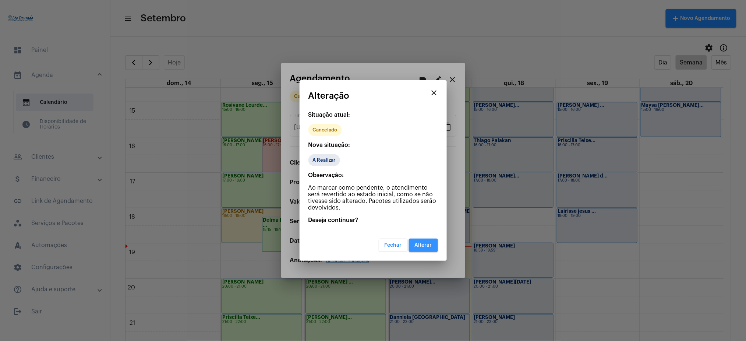
click at [417, 243] on span "Alterar" at bounding box center [423, 244] width 17 height 5
